Goal: Navigation & Orientation: Find specific page/section

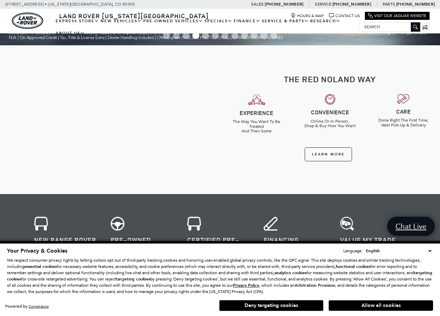
scroll to position [348, 0]
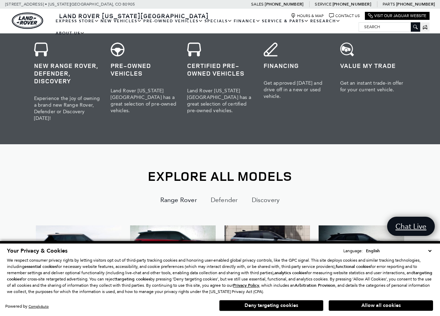
click at [431, 251] on select "English Spanish / Español English / [GEOGRAPHIC_DATA] Korean / 한국어 Vietnamese /…" at bounding box center [399, 250] width 69 height 7
click at [275, 169] on h2 "Explore All Models" at bounding box center [220, 176] width 373 height 15
click at [429, 249] on select "English Spanish / Español English / [GEOGRAPHIC_DATA] Korean / 한국어 Vietnamese /…" at bounding box center [399, 250] width 69 height 7
click at [319, 174] on h2 "Explore All Models" at bounding box center [220, 176] width 373 height 15
click at [362, 305] on button "Allow all cookies" at bounding box center [381, 305] width 104 height 10
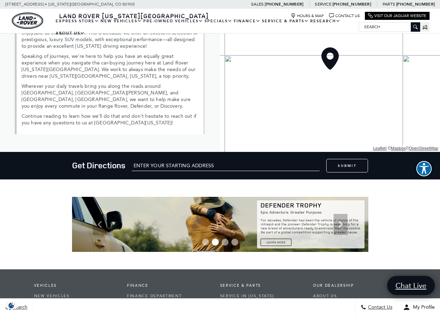
scroll to position [1038, 0]
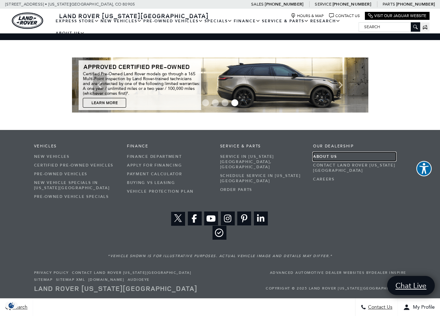
click at [325, 154] on link "About Us" at bounding box center [354, 156] width 83 height 9
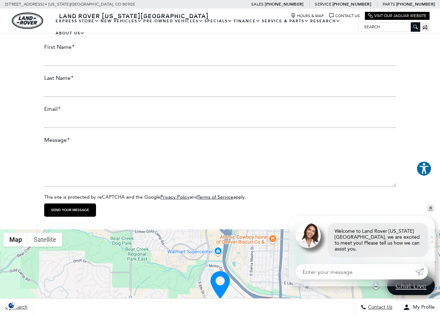
scroll to position [731, 0]
